Goal: Transaction & Acquisition: Purchase product/service

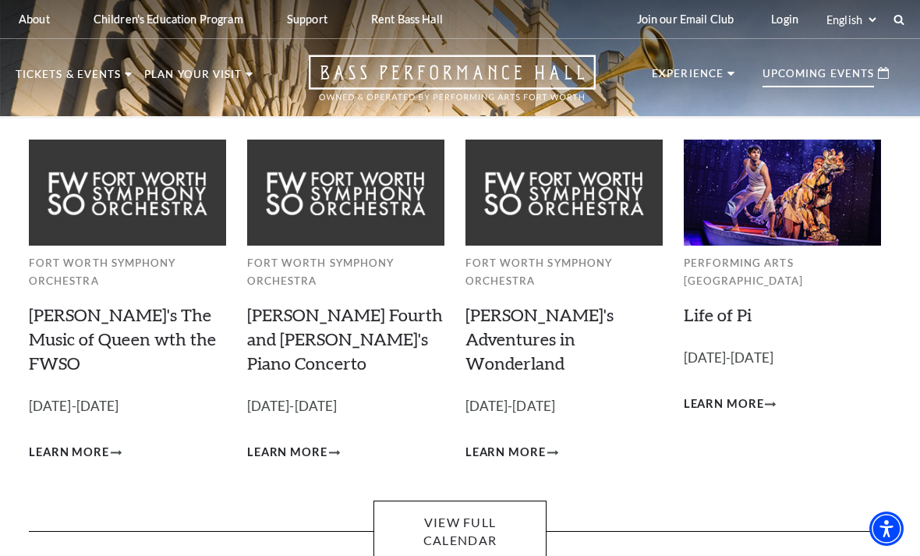
click at [790, 233] on img at bounding box center [782, 193] width 197 height 106
click at [719, 394] on span "Learn More" at bounding box center [724, 403] width 80 height 19
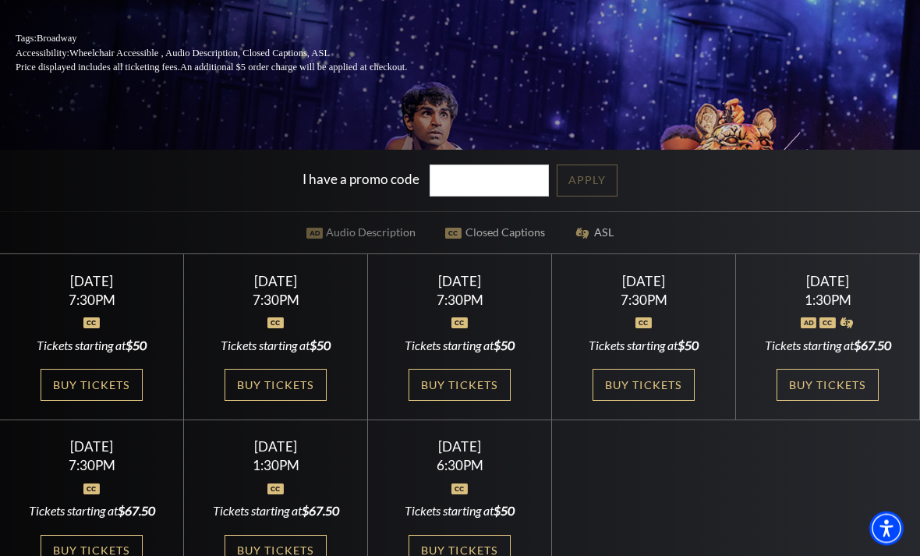
scroll to position [279, 0]
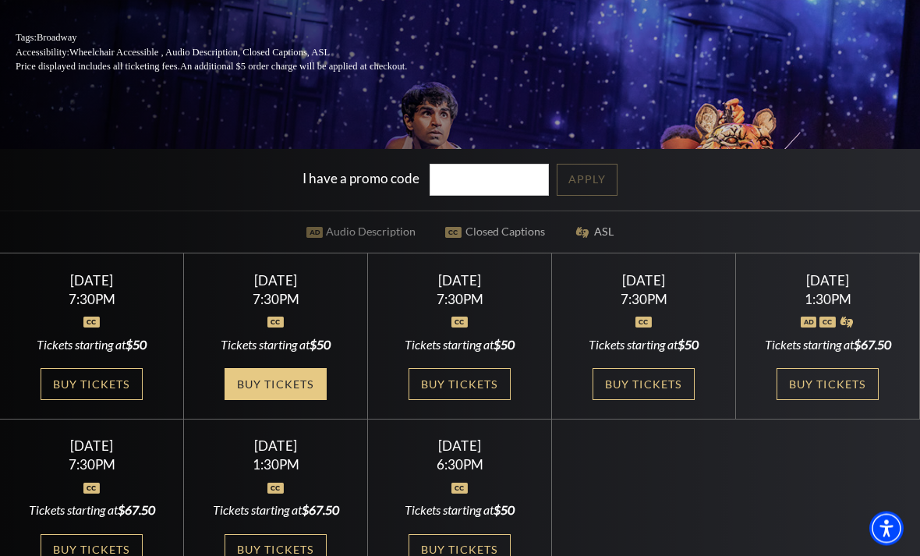
click at [269, 401] on link "Buy Tickets" at bounding box center [274, 385] width 101 height 32
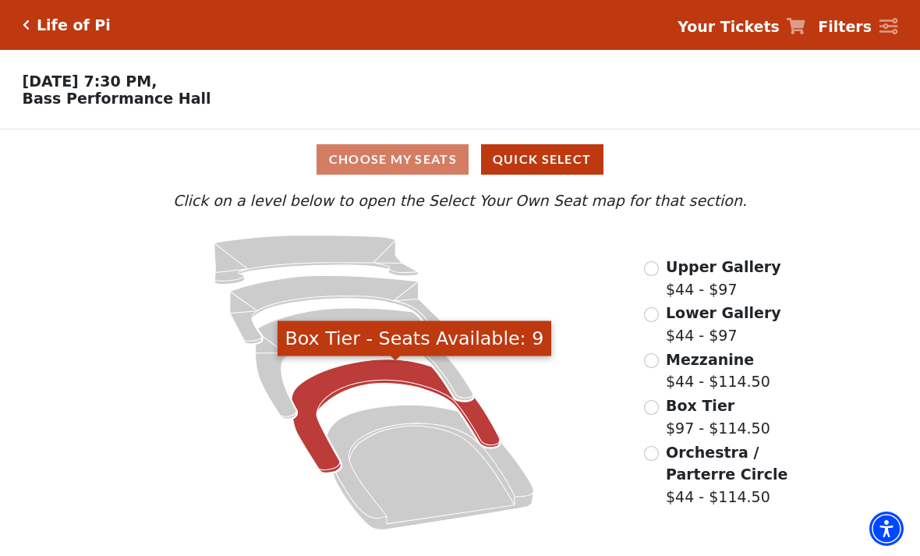
click at [375, 380] on icon "Box Tier - Seats Available: 9" at bounding box center [395, 415] width 208 height 113
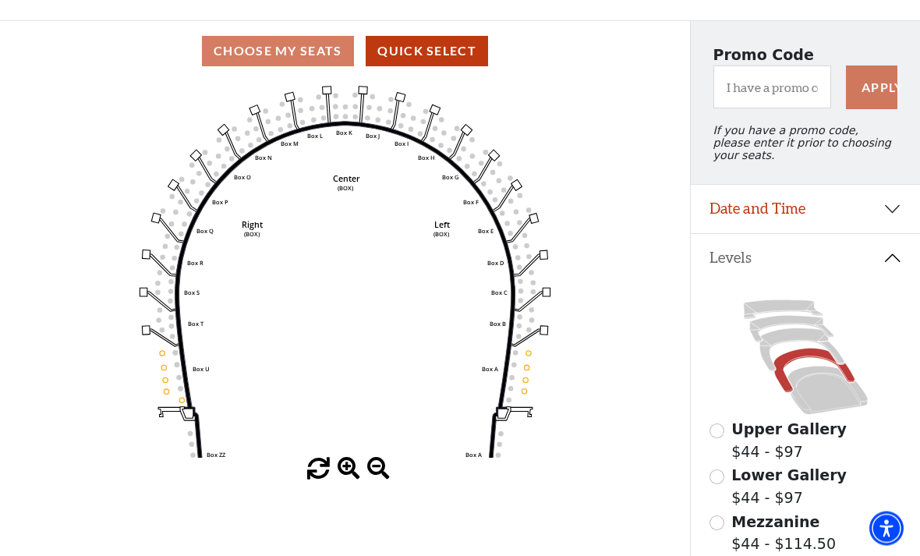
scroll to position [112, 0]
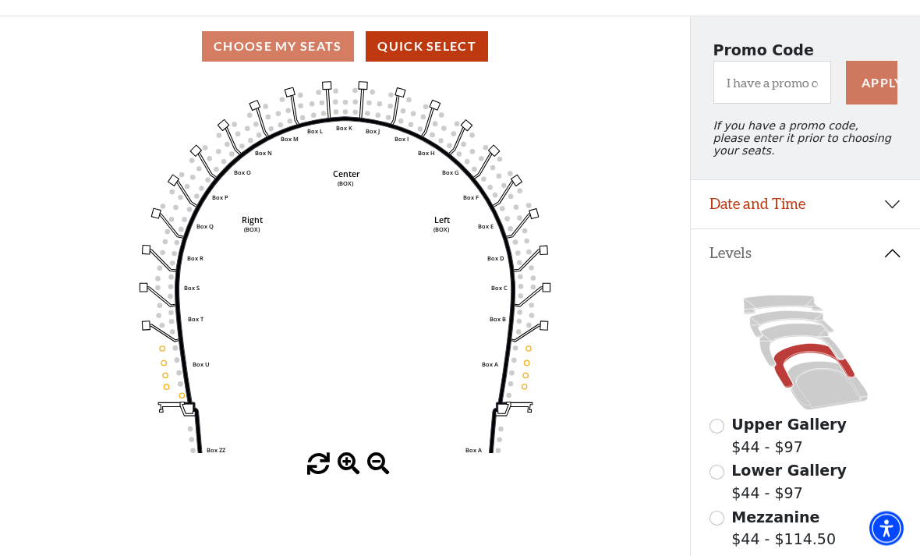
click at [348, 175] on text "Center" at bounding box center [346, 173] width 27 height 11
click at [349, 121] on icon at bounding box center [345, 307] width 340 height 381
click at [350, 97] on icon "Left (BOX) Right (BOX) Center (BOX) Box ZZ Box U Box T Box S Box R Box Q Box P …" at bounding box center [344, 265] width 621 height 376
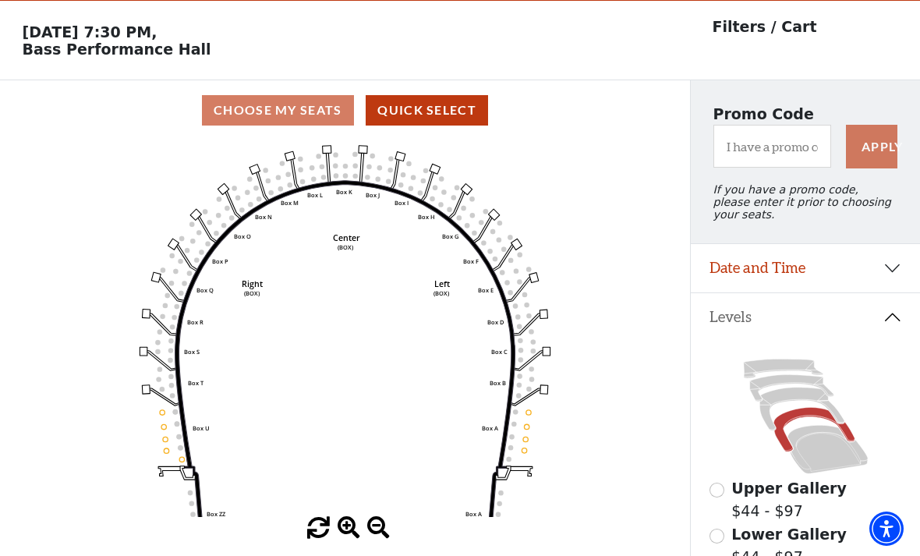
scroll to position [0, 0]
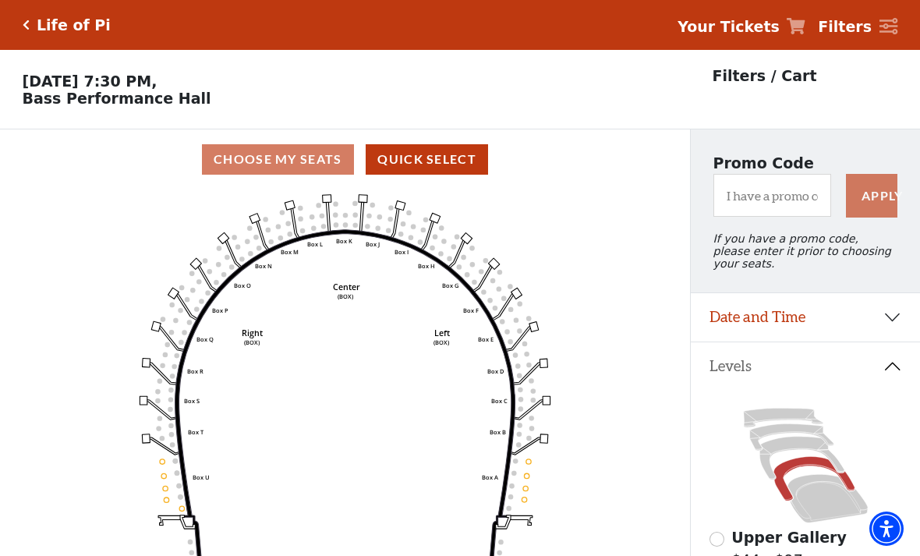
click at [263, 161] on div "Choose My Seats Quick Select" at bounding box center [345, 159] width 690 height 30
click at [410, 166] on button "Quick Select" at bounding box center [427, 159] width 122 height 30
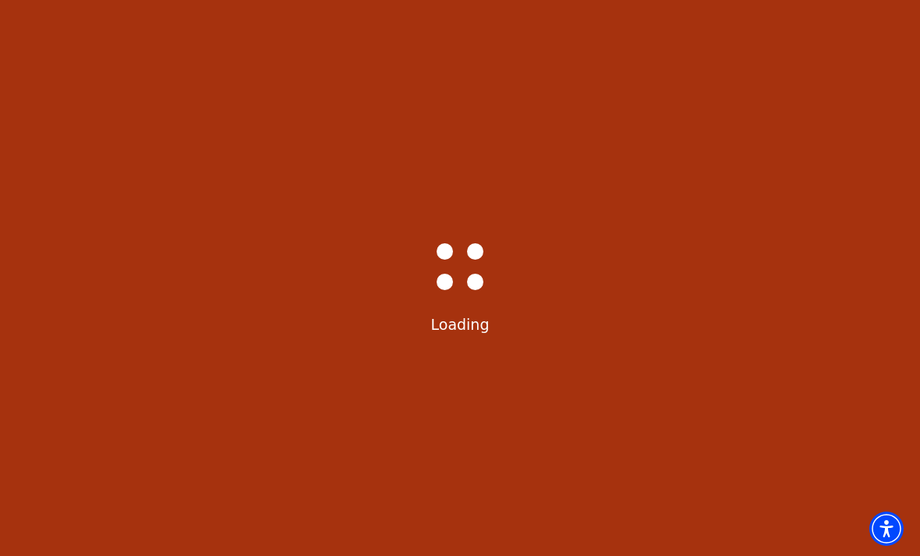
select select "6212"
